Goal: Task Accomplishment & Management: Manage account settings

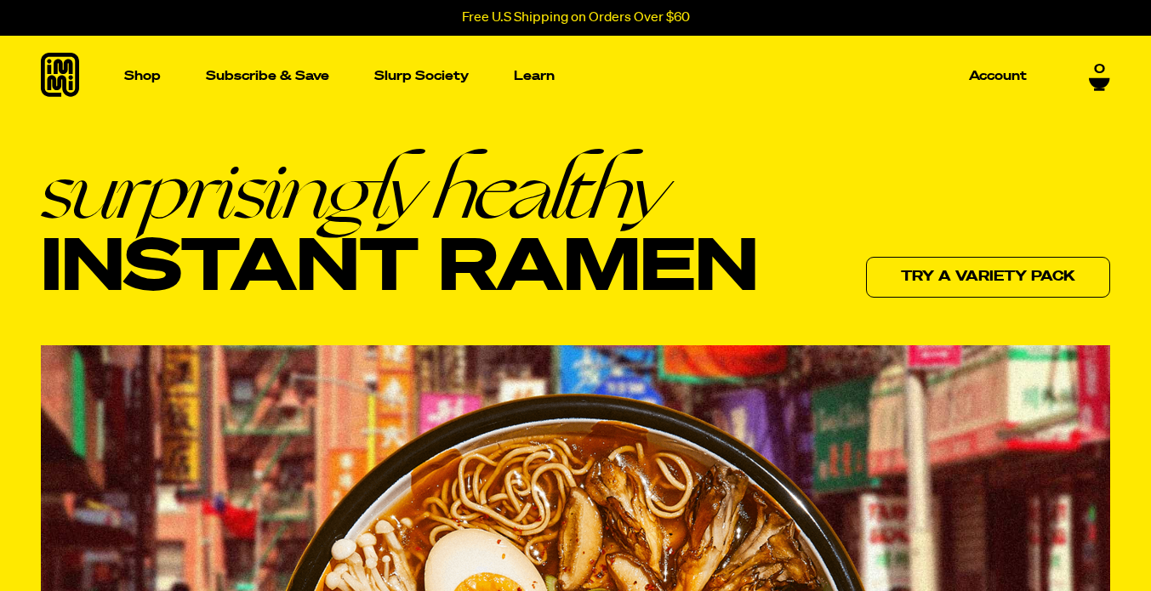
click at [1002, 74] on p "Account" at bounding box center [998, 76] width 58 height 13
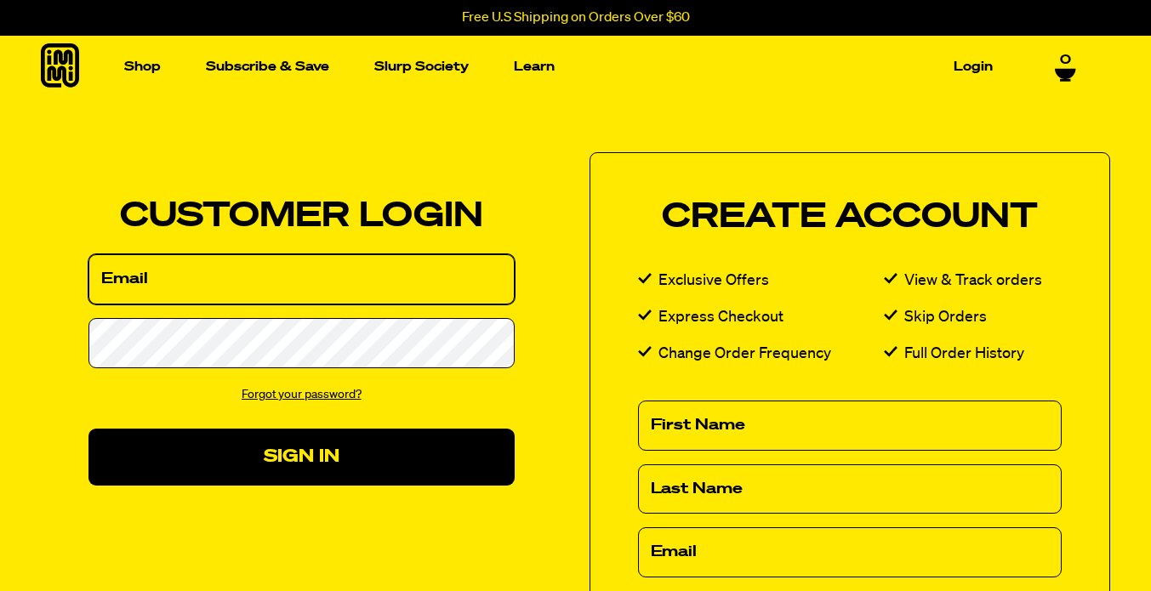
click at [218, 280] on input "Email" at bounding box center [301, 279] width 426 height 50
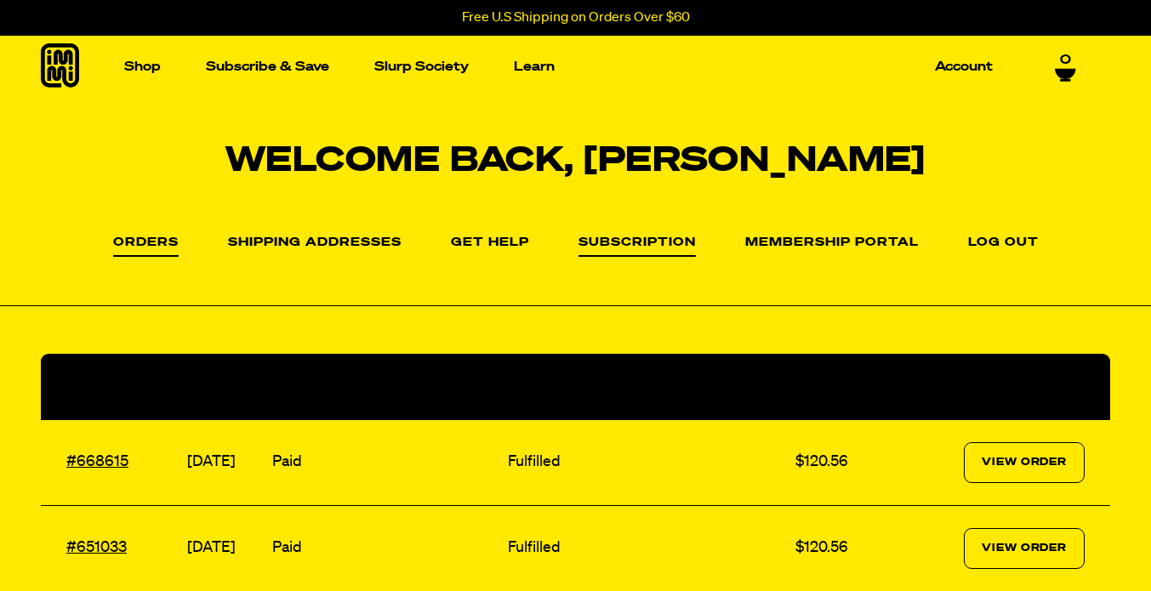
click at [658, 239] on link "Subscription" at bounding box center [637, 247] width 117 height 20
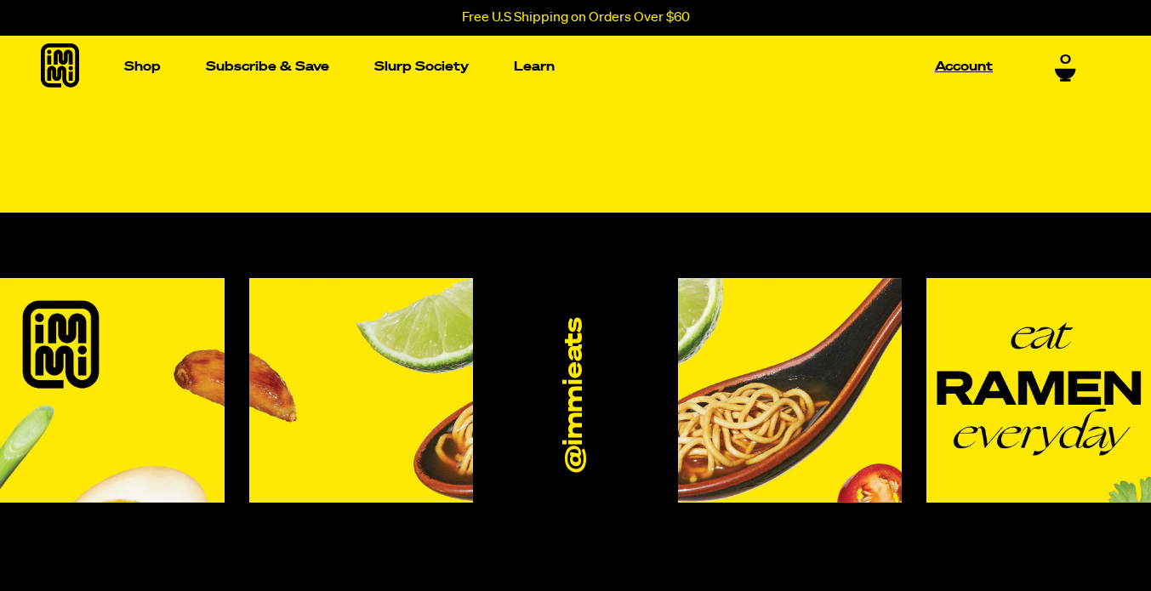
click at [960, 68] on link "Account" at bounding box center [963, 67] width 71 height 26
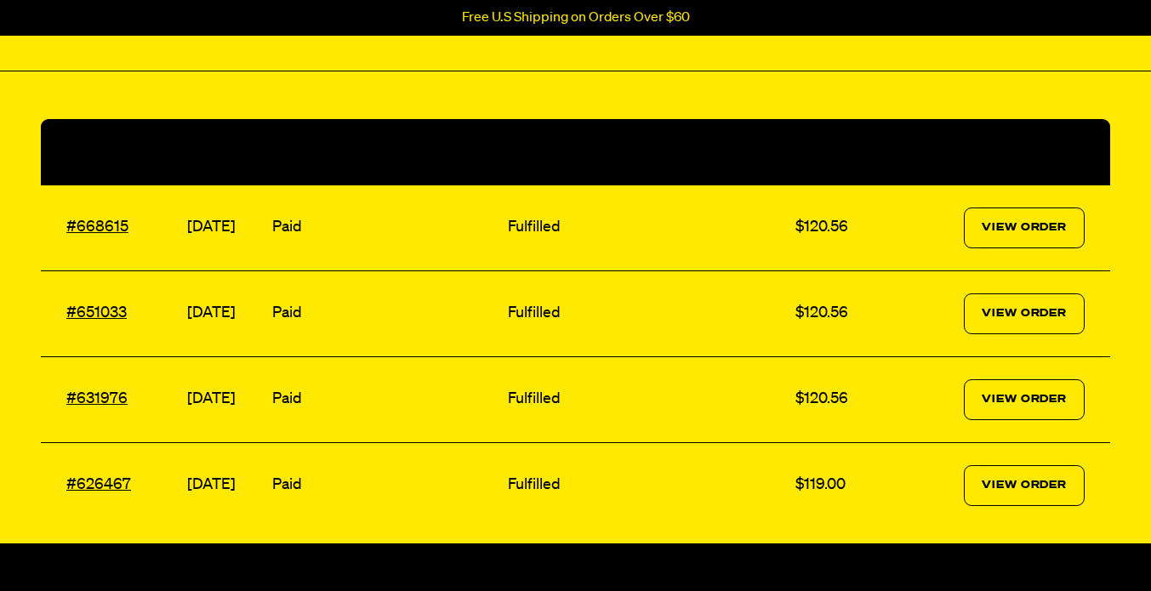
scroll to position [255, 0]
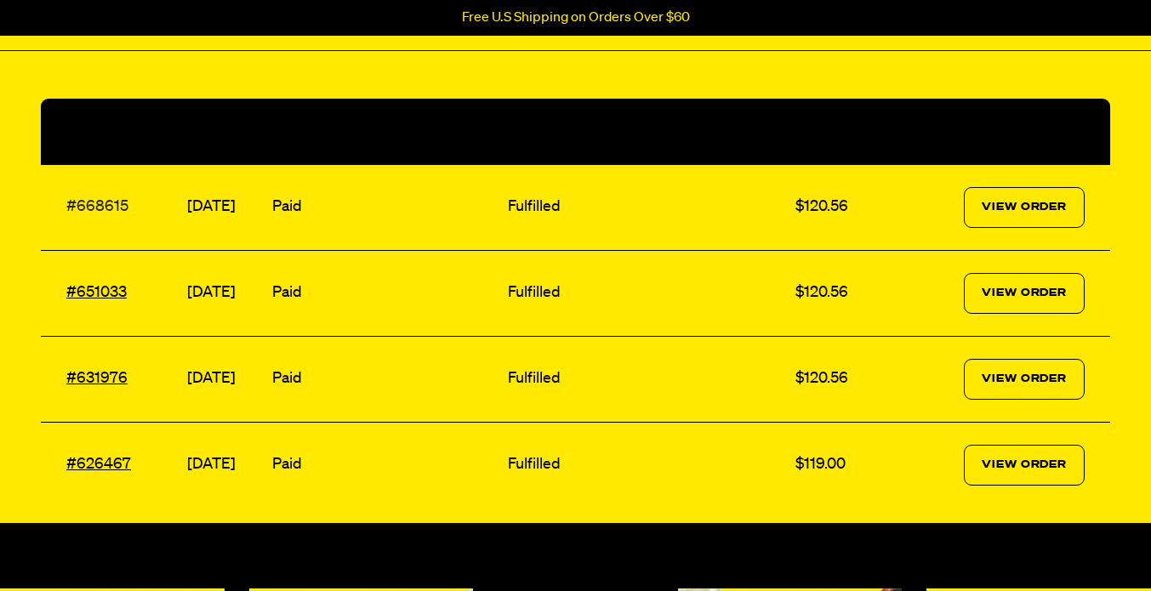
click at [96, 207] on link "#668615" at bounding box center [97, 206] width 62 height 15
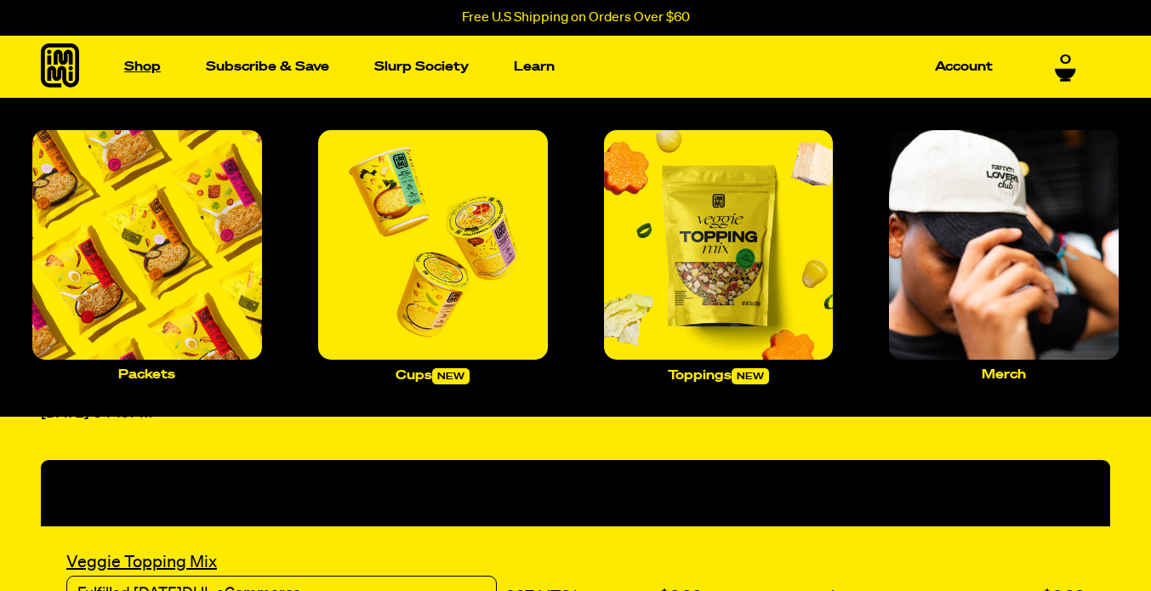
click at [134, 66] on link "Shop" at bounding box center [142, 67] width 50 height 26
click at [146, 70] on link "Shop" at bounding box center [142, 67] width 50 height 26
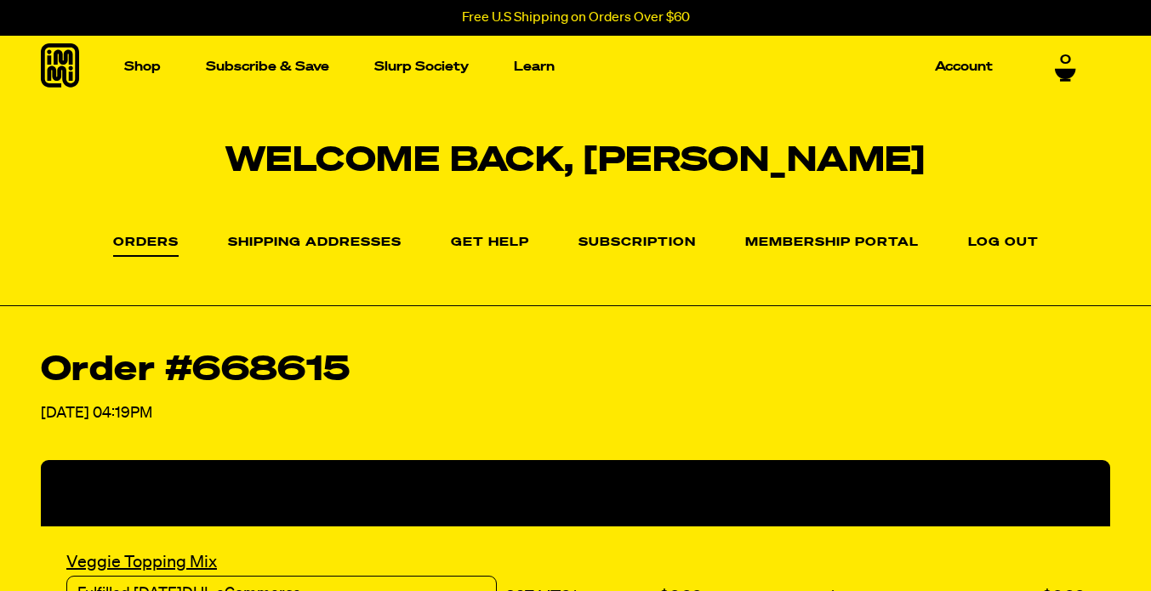
click at [70, 68] on icon at bounding box center [60, 65] width 38 height 44
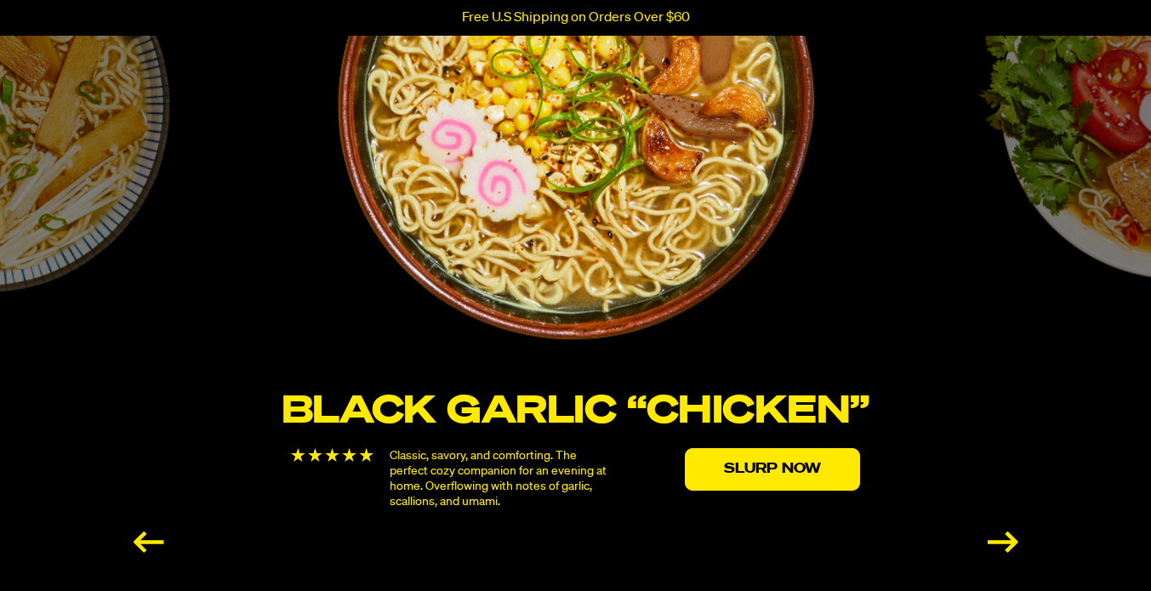
scroll to position [3148, 0]
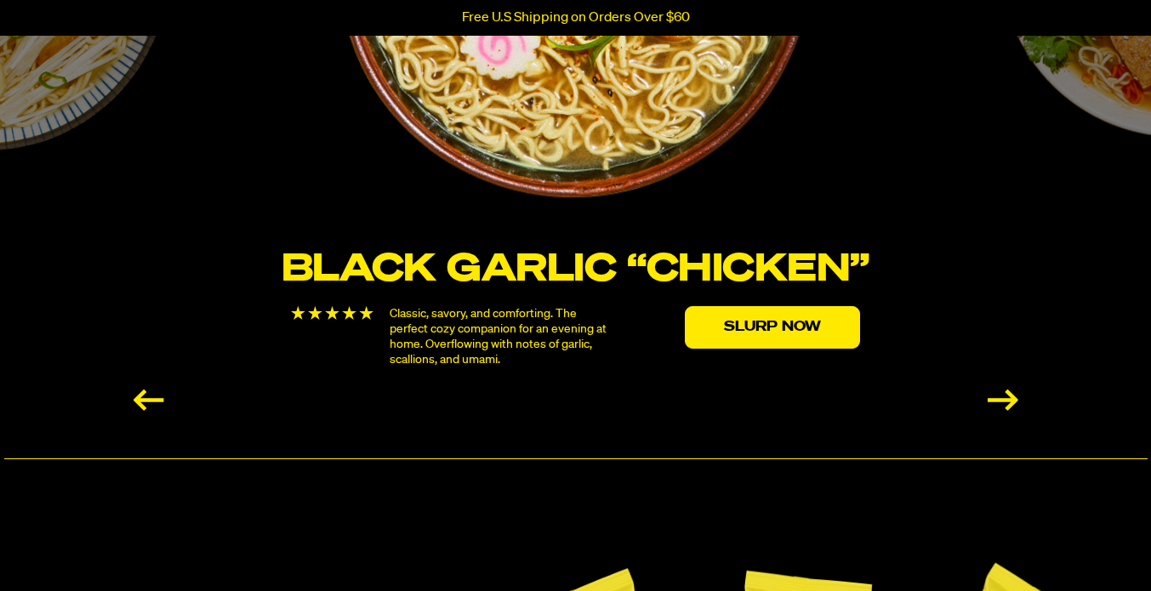
click at [1002, 400] on div "Next slide" at bounding box center [1003, 400] width 31 height 21
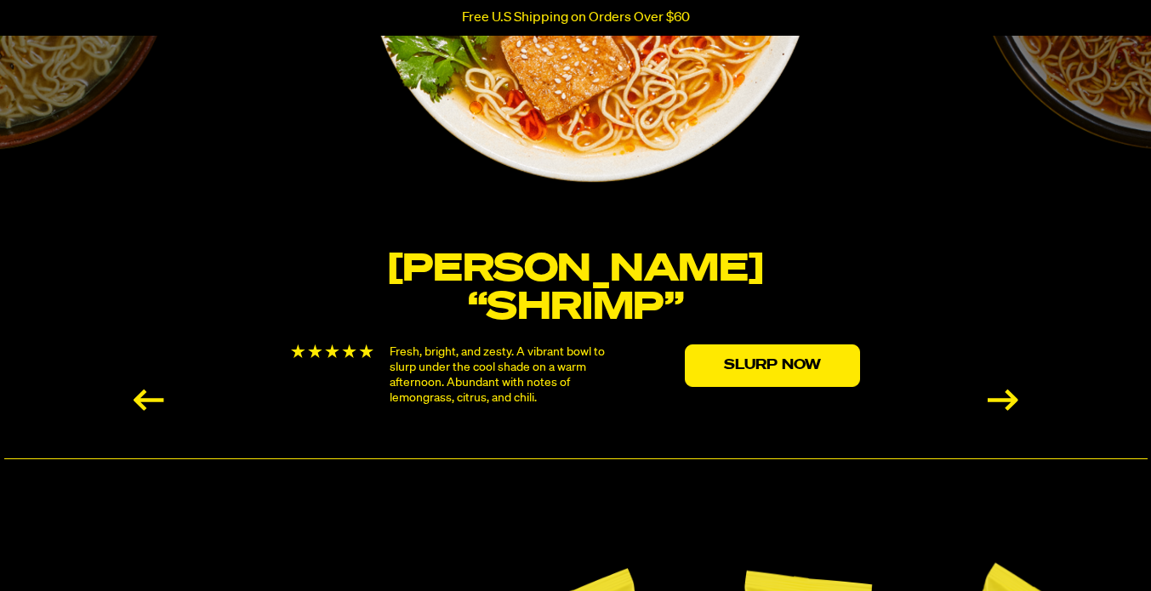
click at [999, 401] on div "Next slide" at bounding box center [1003, 400] width 31 height 21
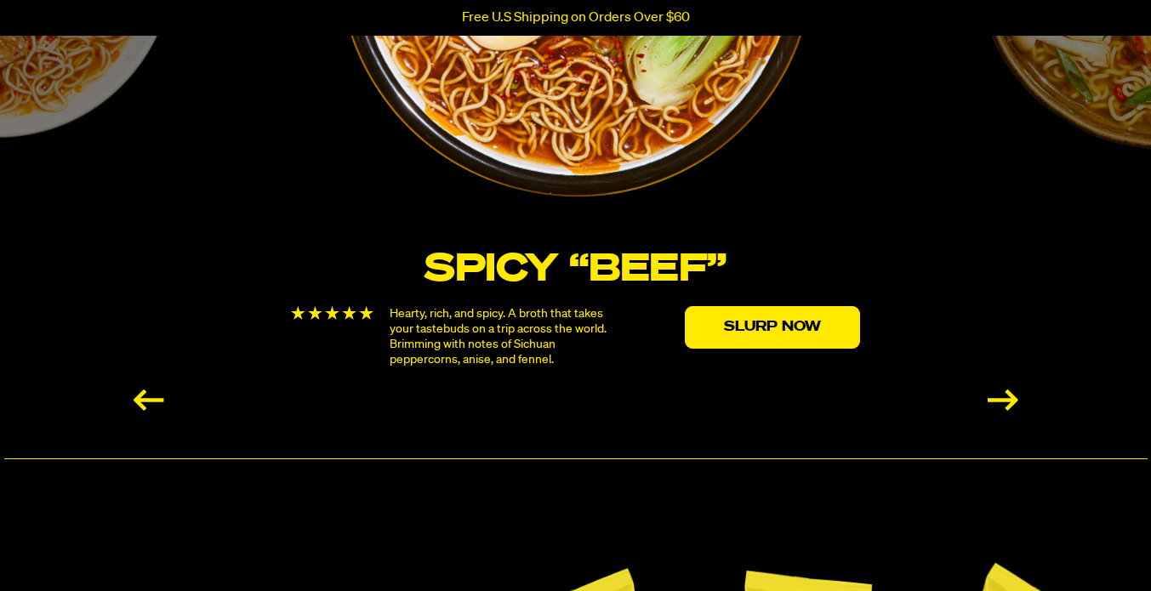
click at [999, 401] on div "Next slide" at bounding box center [1003, 400] width 31 height 21
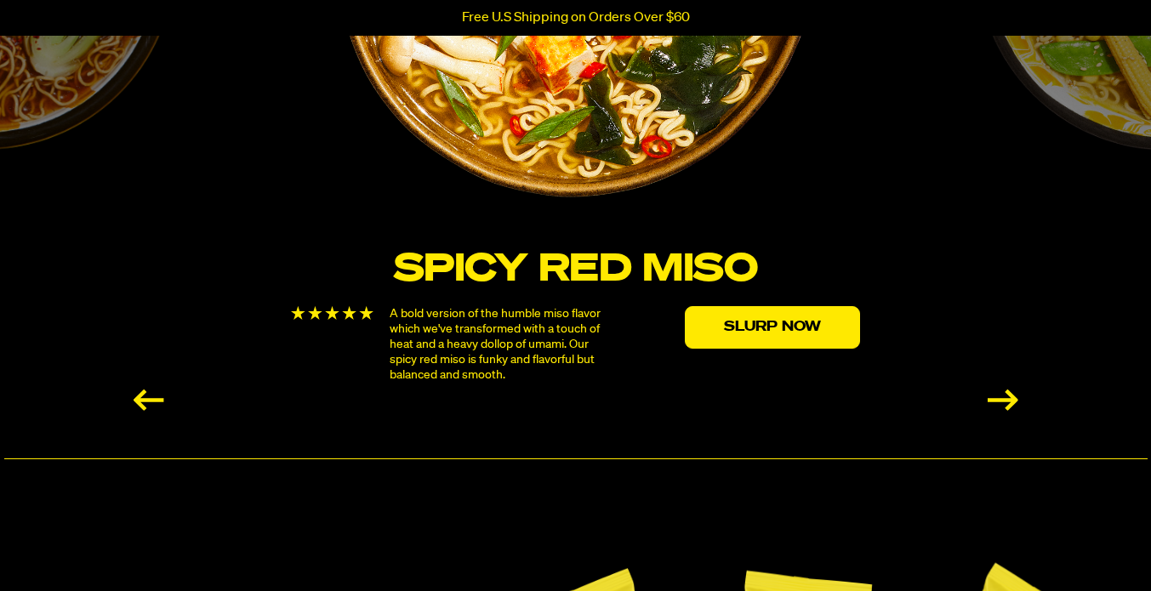
click at [999, 401] on div "Next slide" at bounding box center [1003, 400] width 31 height 21
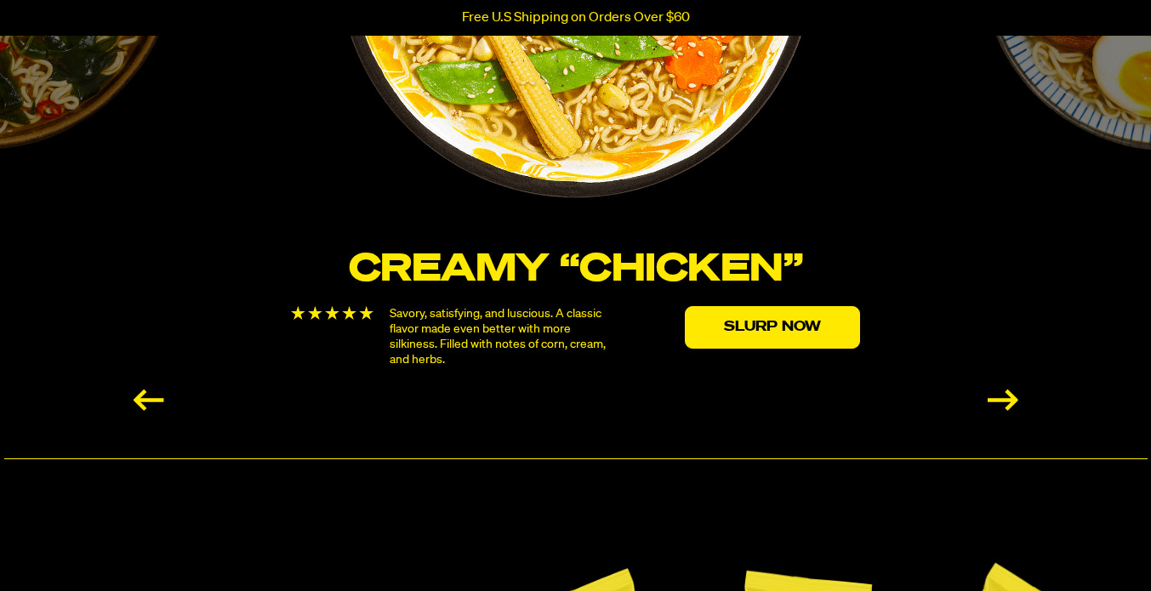
click at [999, 401] on div "Next slide" at bounding box center [1003, 400] width 31 height 21
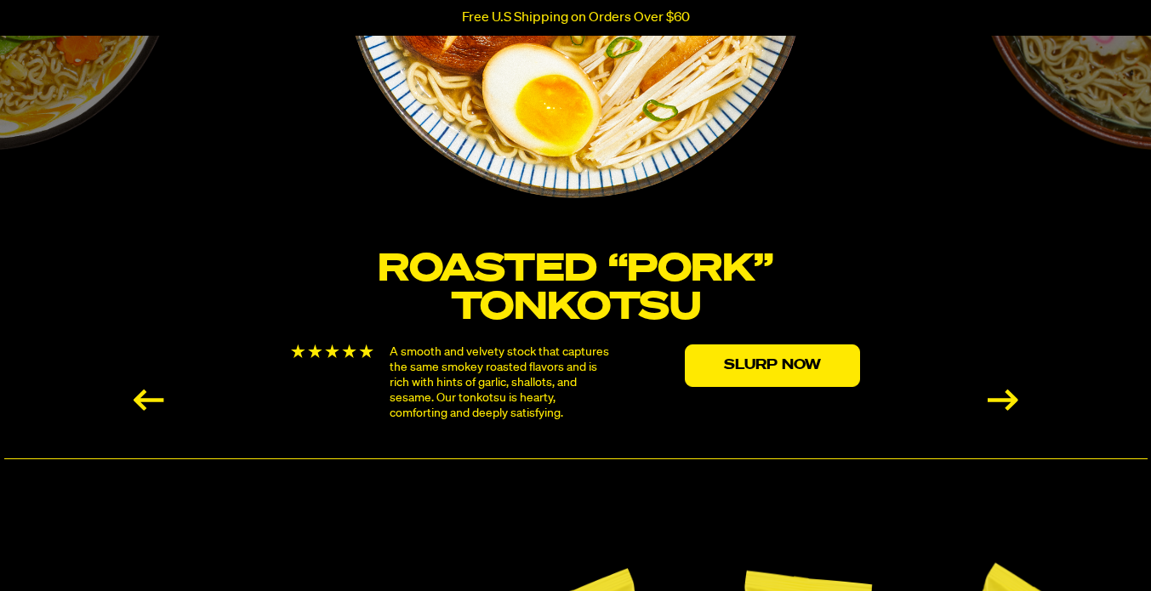
click at [999, 401] on div "Next slide" at bounding box center [1003, 400] width 31 height 21
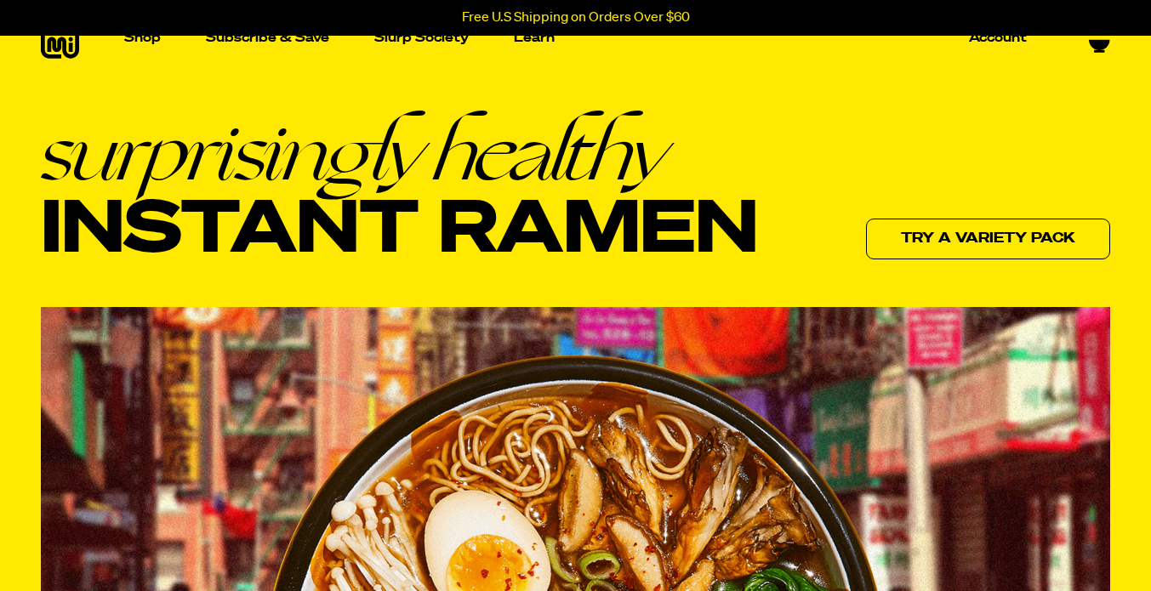
scroll to position [0, 0]
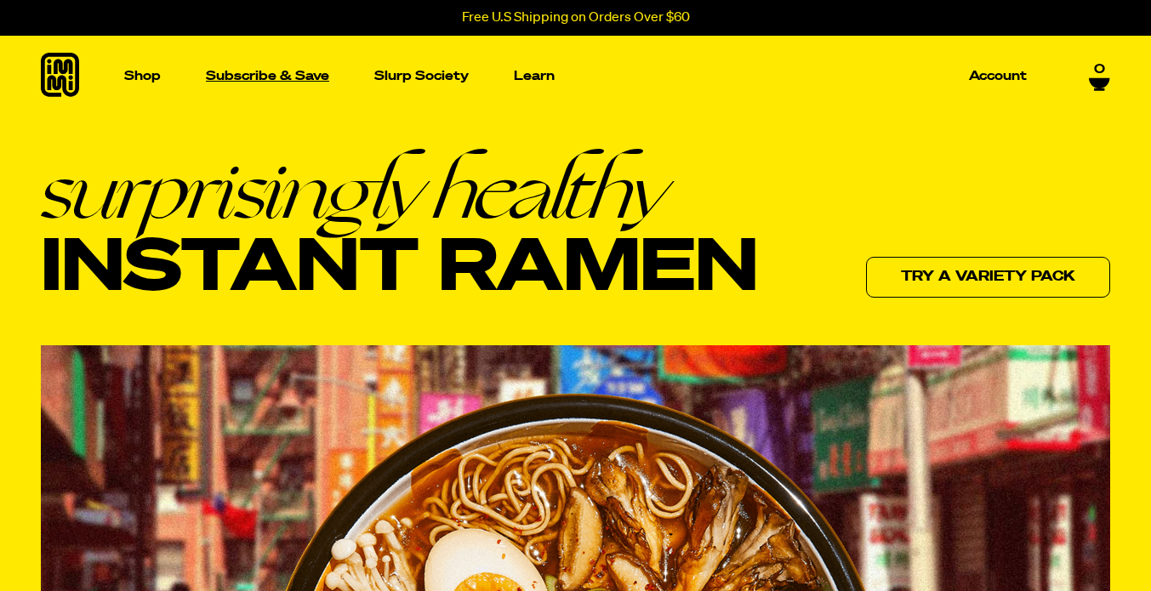
click at [248, 76] on p "Subscribe & Save" at bounding box center [267, 76] width 123 height 13
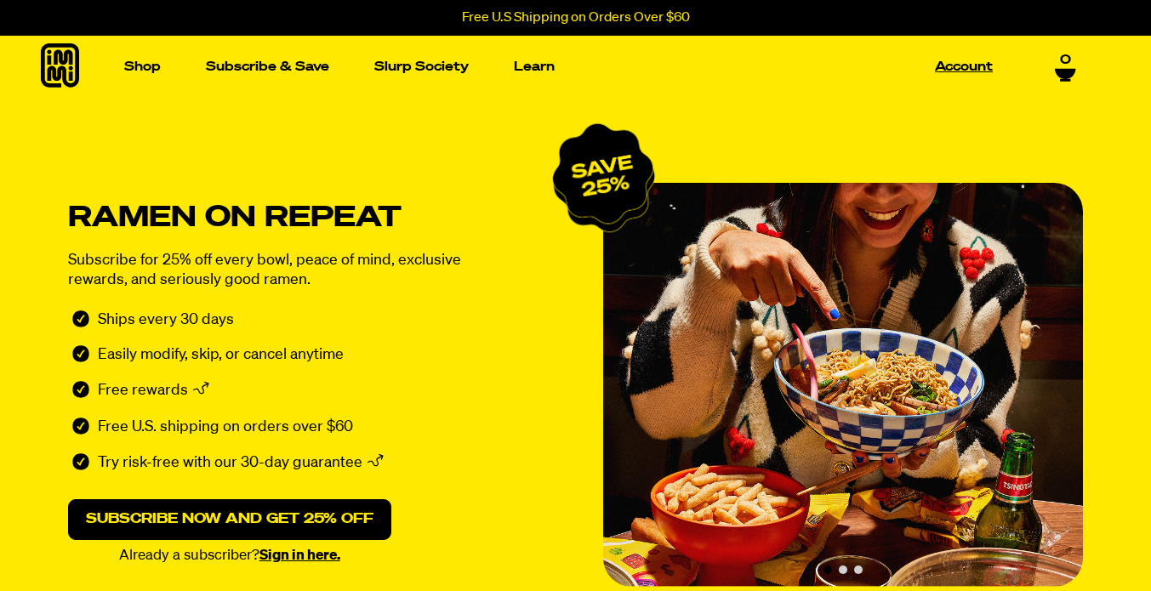
click at [953, 68] on link "Account" at bounding box center [963, 67] width 71 height 26
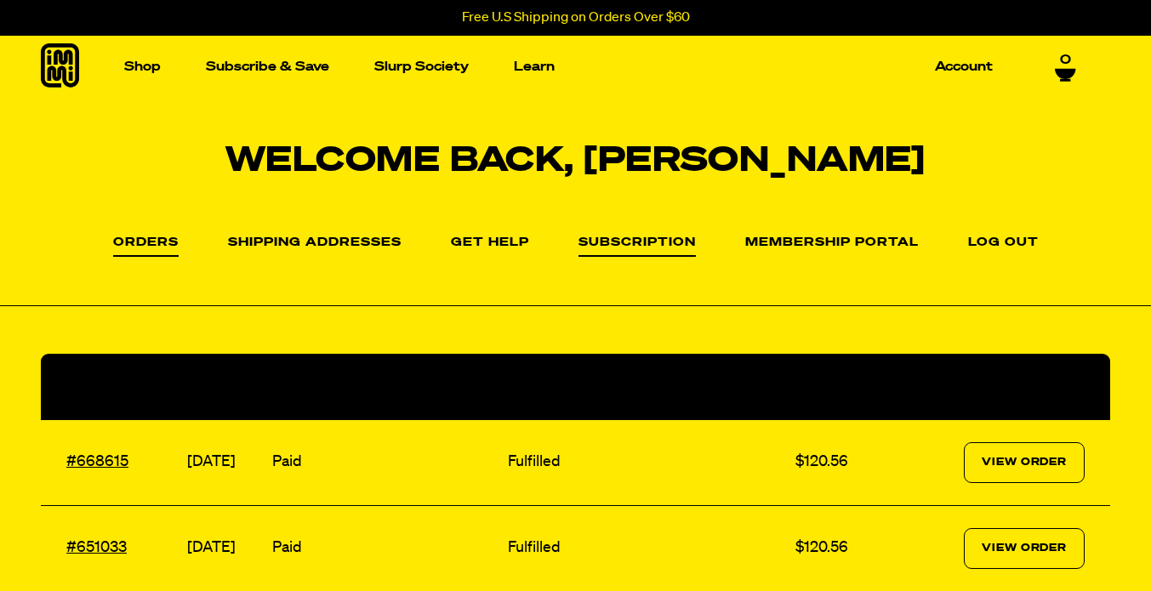
click at [642, 243] on link "Subscription" at bounding box center [637, 247] width 117 height 20
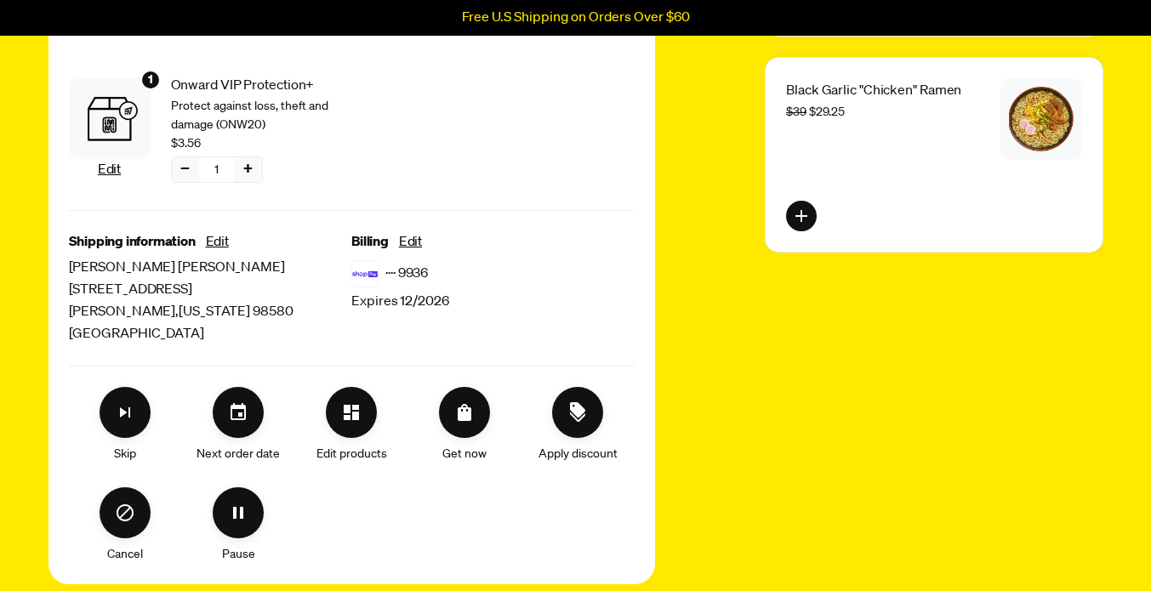
scroll to position [681, 0]
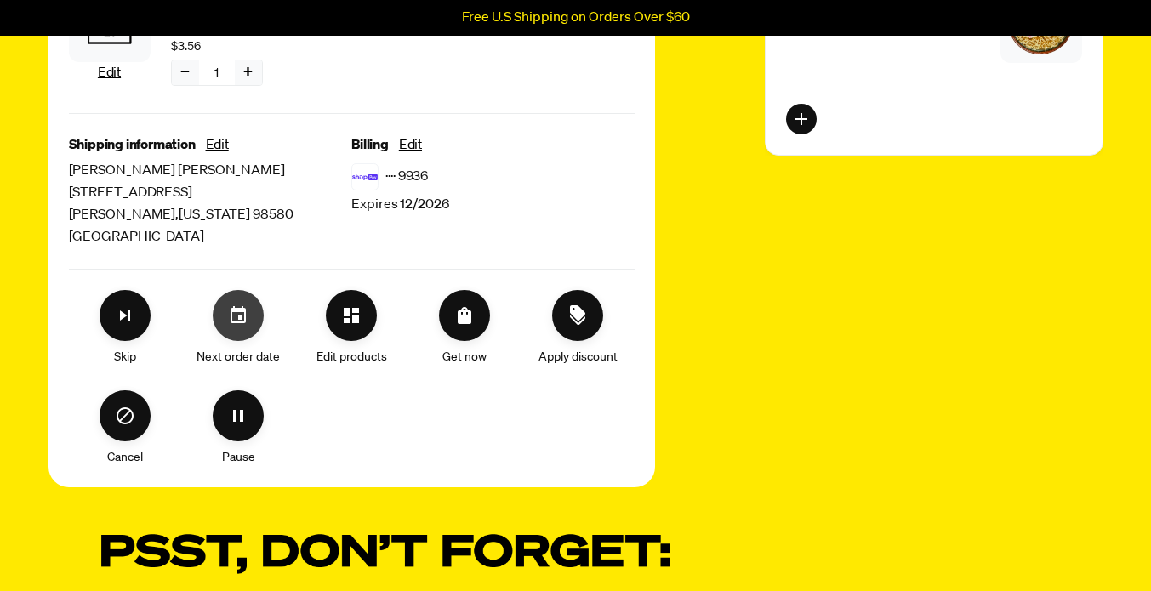
click at [238, 319] on icon "Set your next order date" at bounding box center [238, 315] width 20 height 20
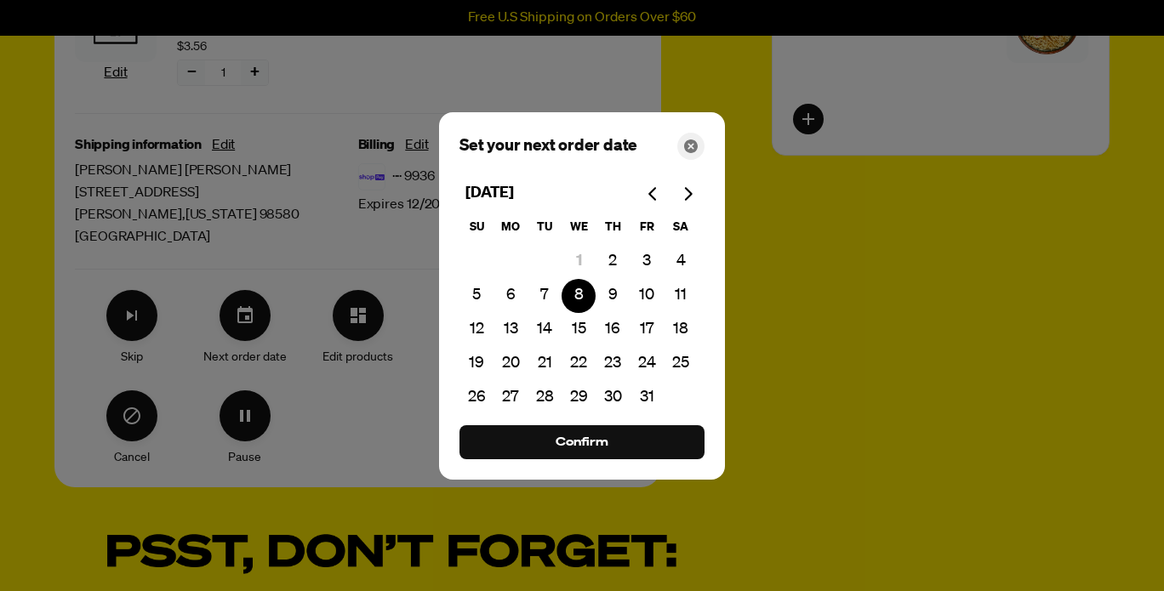
click at [692, 143] on icon "Close" at bounding box center [691, 147] width 14 height 14
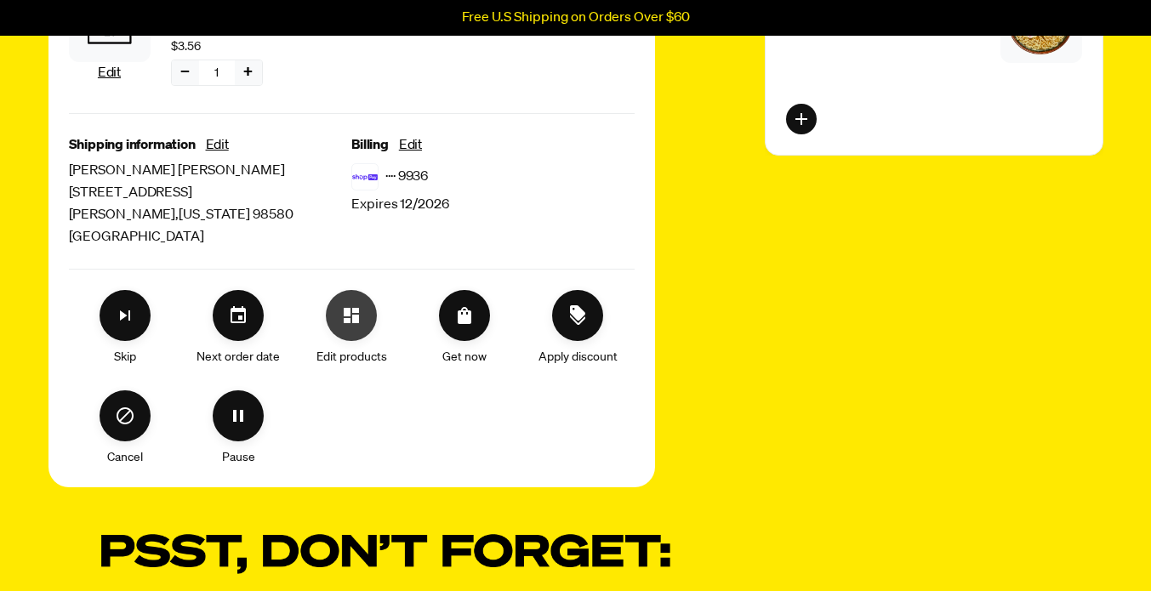
click at [352, 317] on icon "Edit products" at bounding box center [351, 315] width 15 height 15
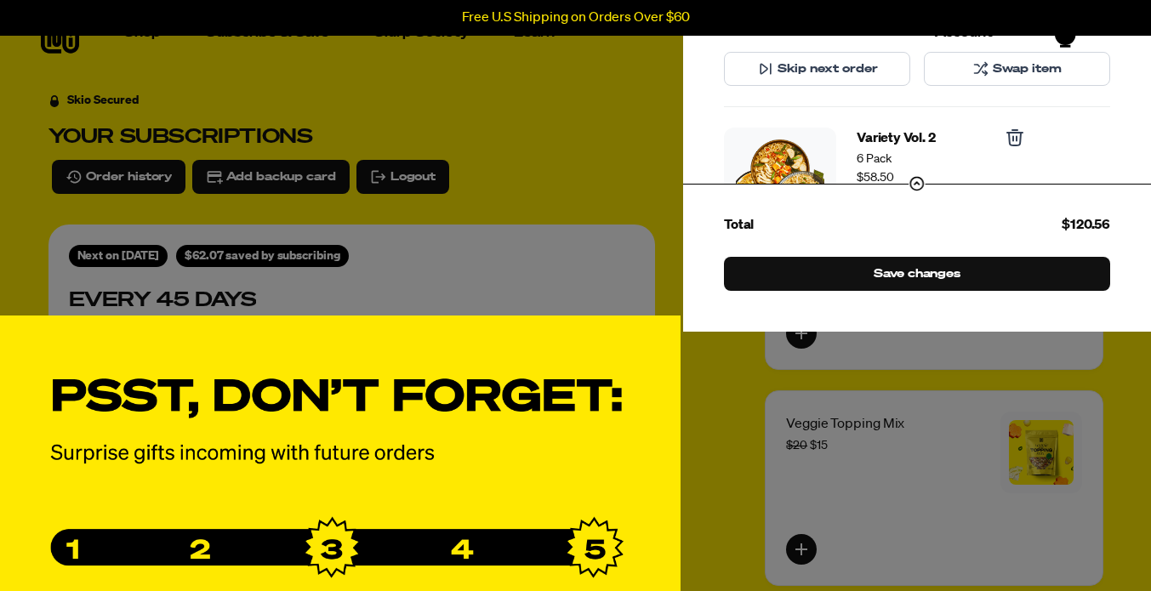
scroll to position [0, 0]
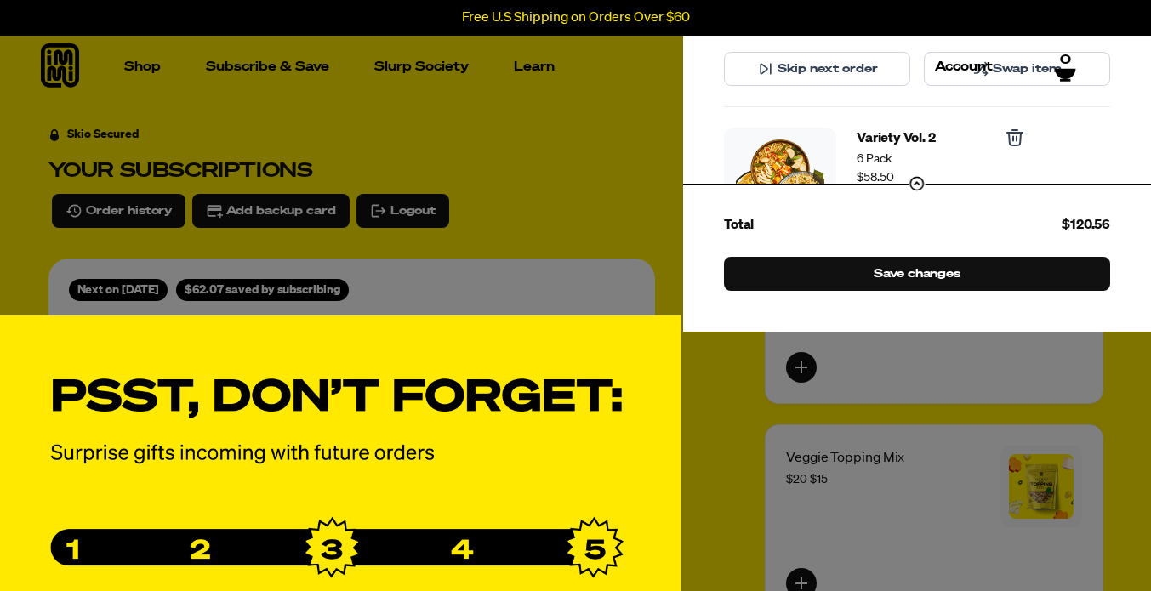
click at [715, 409] on div "Manage product(s) Onward VIP Protection+ Protect against loss, theft and damage…" at bounding box center [575, 295] width 1151 height 1110
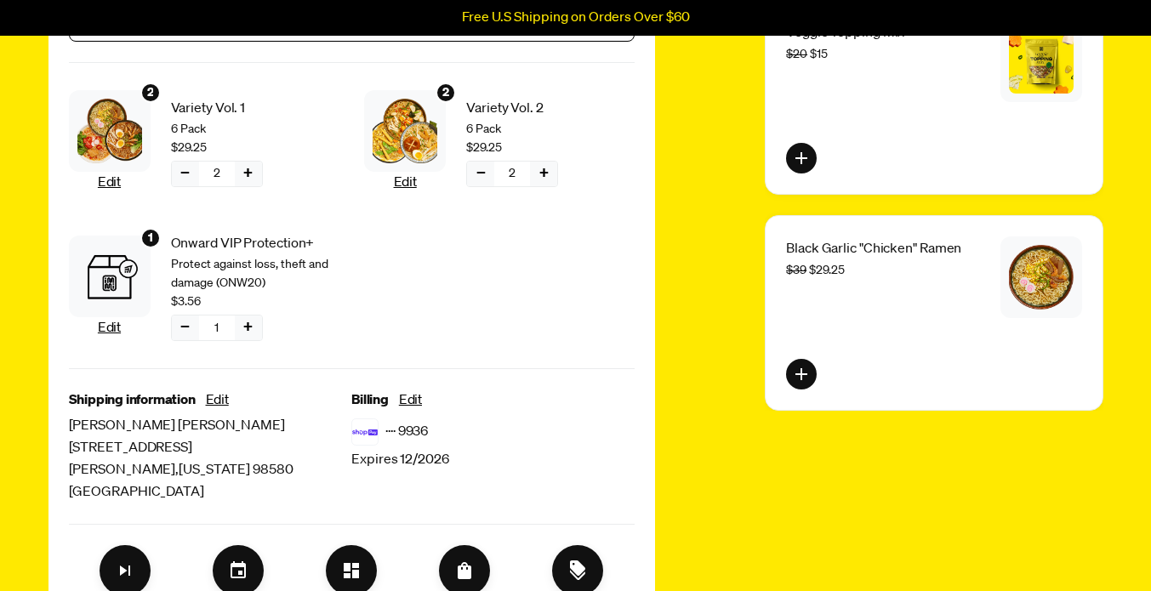
scroll to position [681, 0]
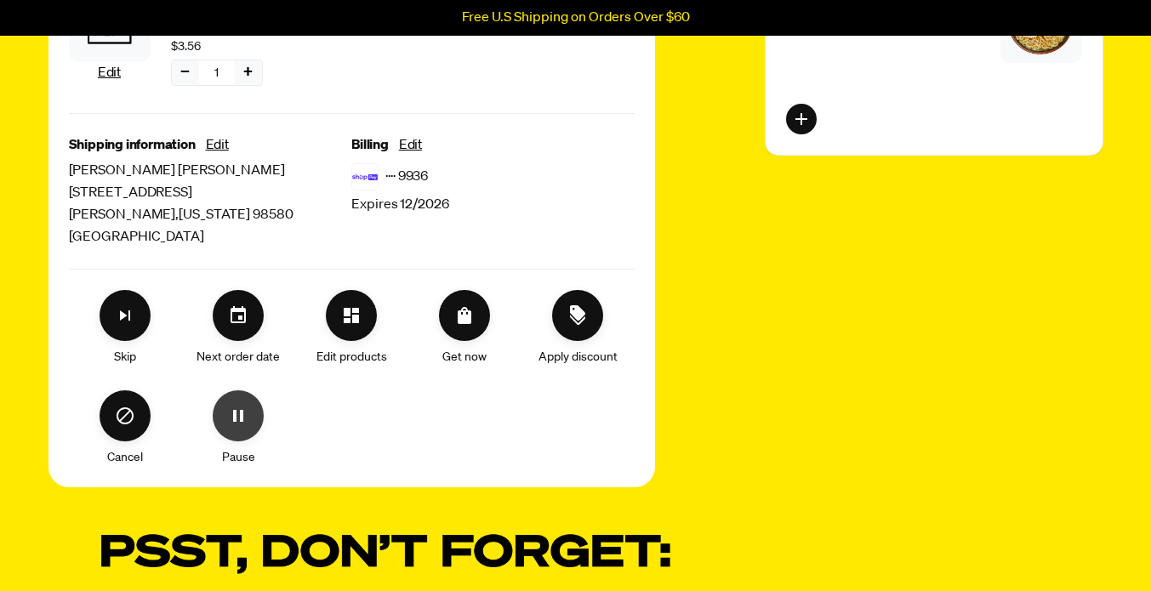
click at [239, 414] on icon "Pause" at bounding box center [238, 416] width 20 height 20
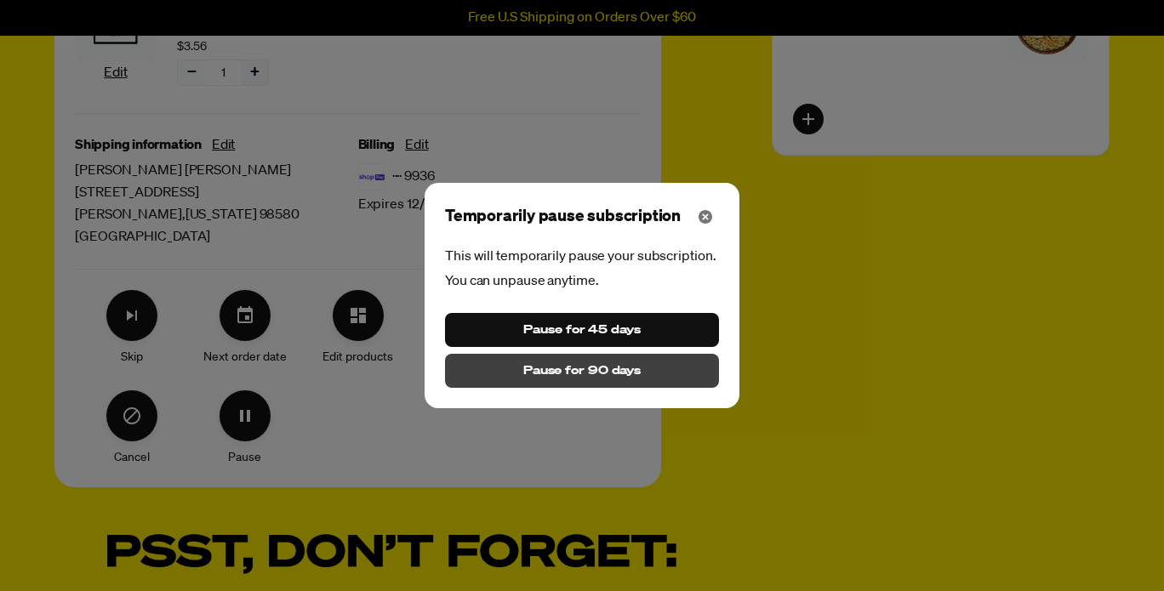
click at [627, 376] on span "Pause for 90 days" at bounding box center [581, 371] width 117 height 19
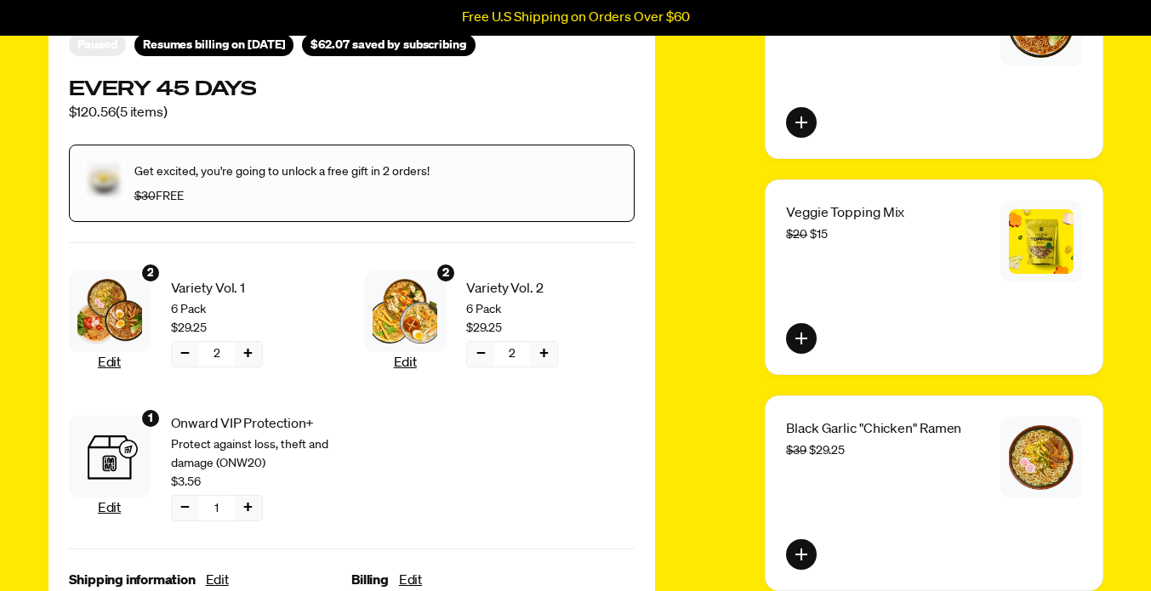
scroll to position [0, 0]
